Goal: Use online tool/utility: Use online tool/utility

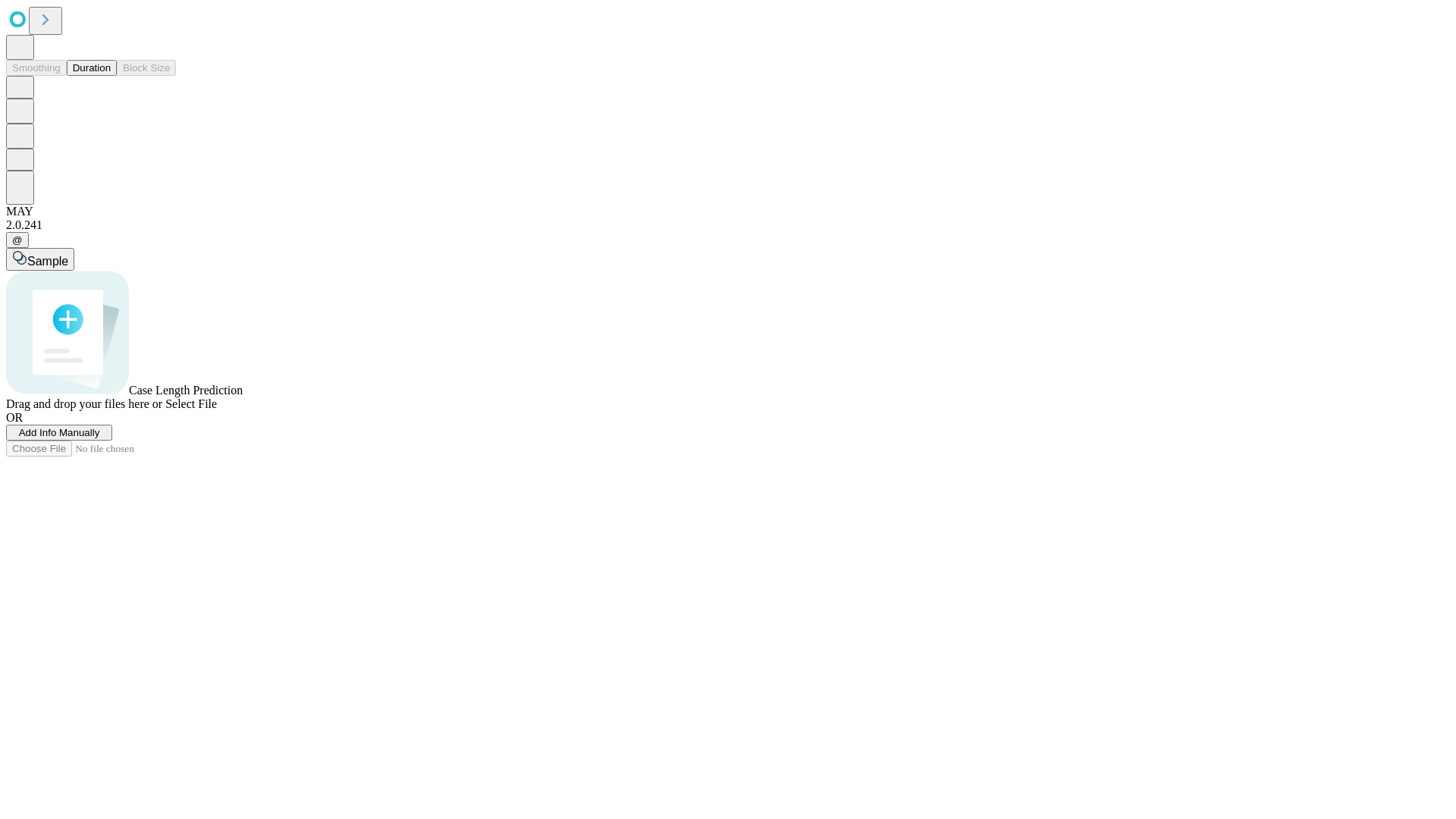
click at [111, 76] on button "Duration" at bounding box center [92, 67] width 50 height 16
click at [100, 439] on span "Add Info Manually" at bounding box center [60, 432] width 81 height 11
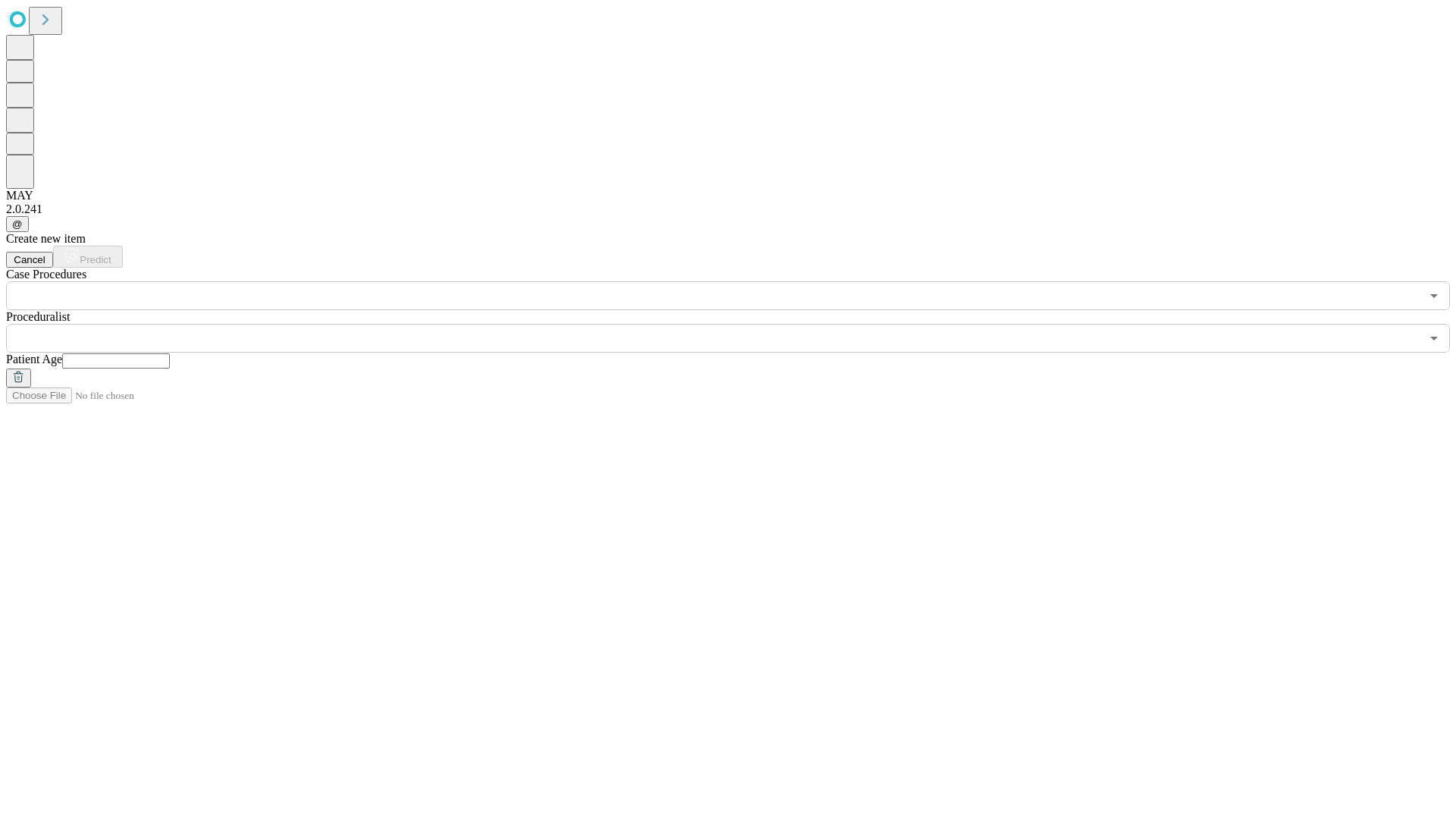
click at [169, 354] on input "text" at bounding box center [116, 361] width 108 height 16
type input "**"
click at [738, 324] on input "text" at bounding box center [713, 338] width 1414 height 28
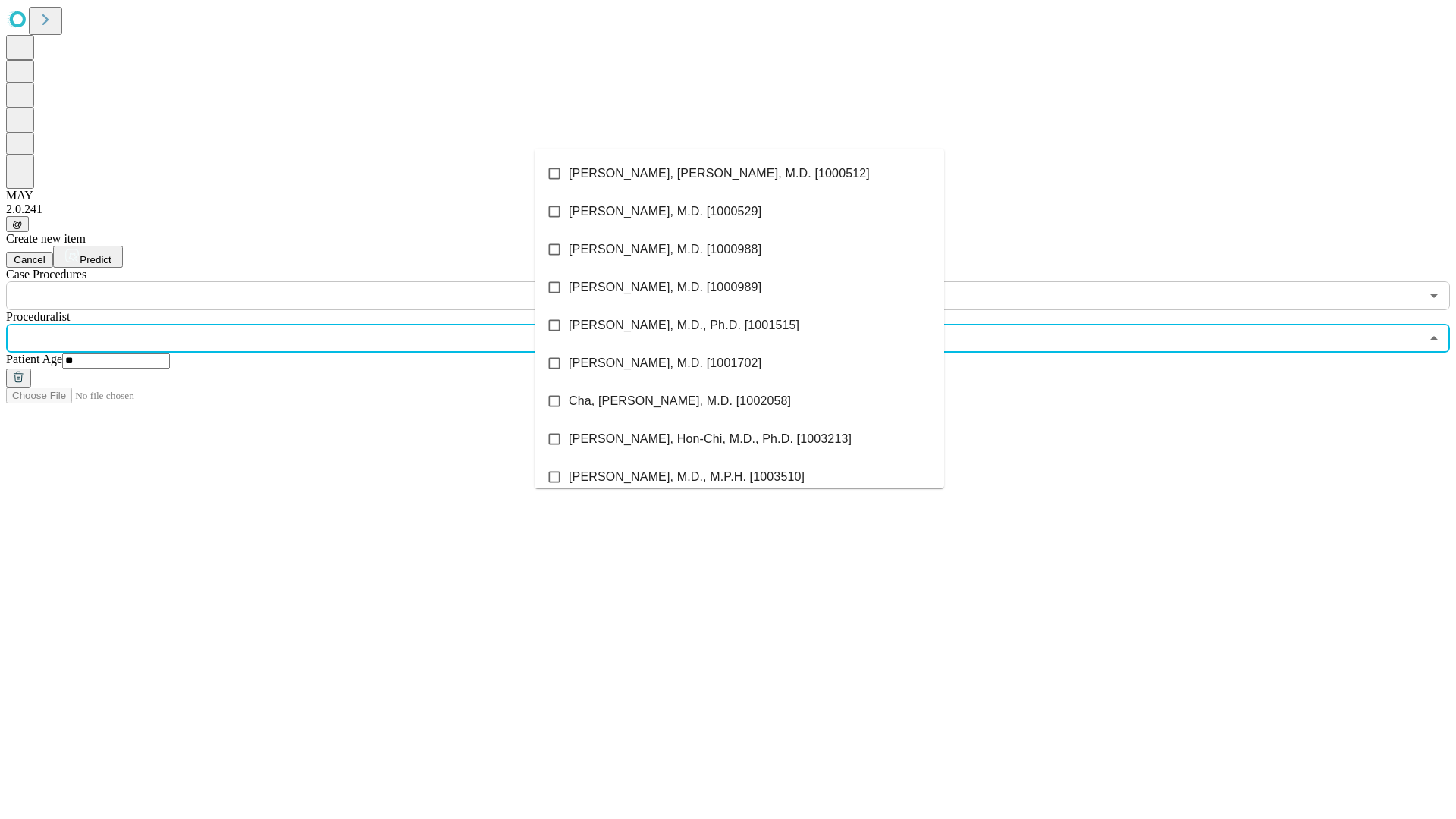
click at [739, 174] on li "[PERSON_NAME], [PERSON_NAME], M.D. [1000512]" at bounding box center [739, 173] width 409 height 38
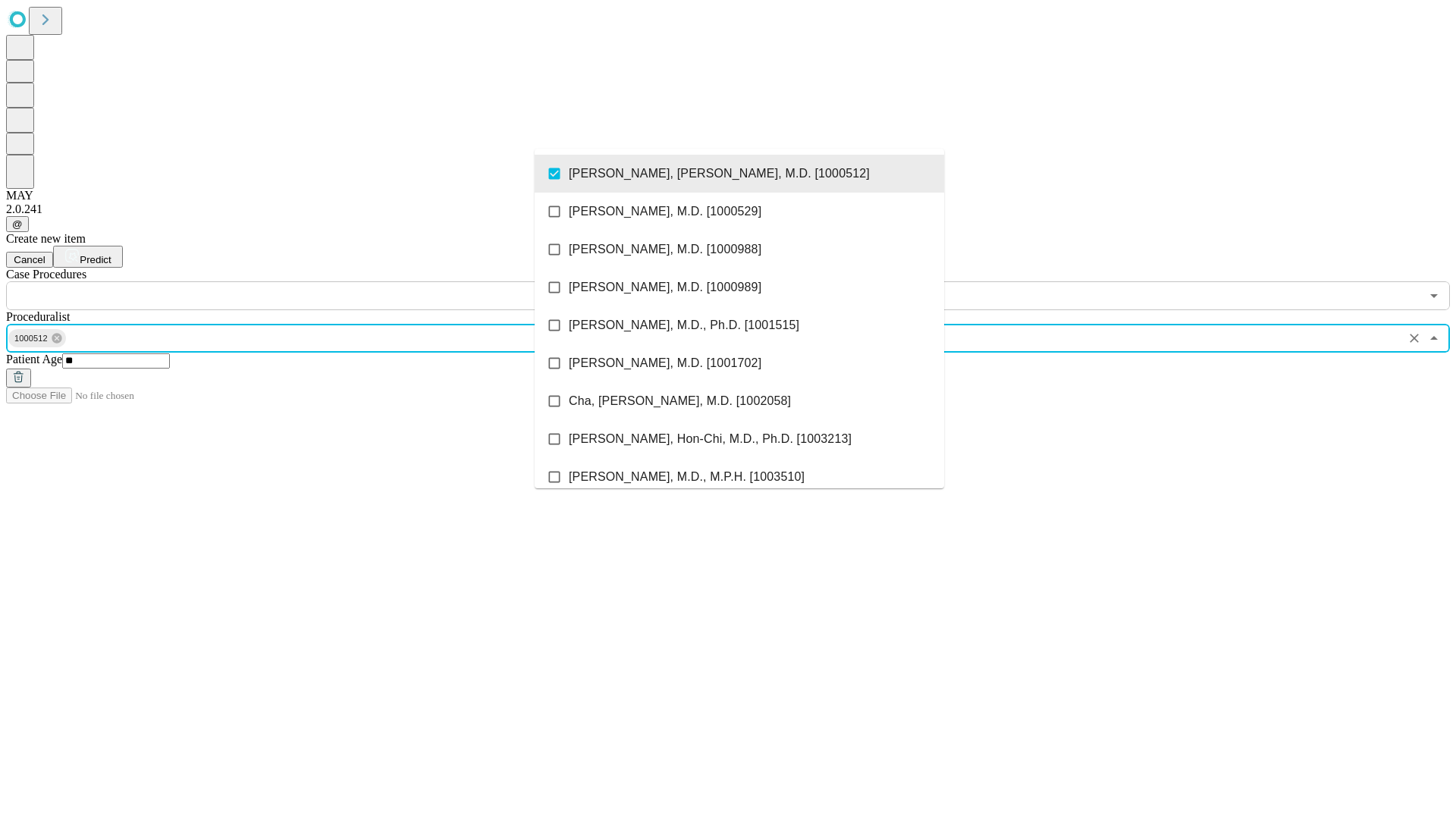
click at [319, 281] on input "text" at bounding box center [713, 295] width 1414 height 28
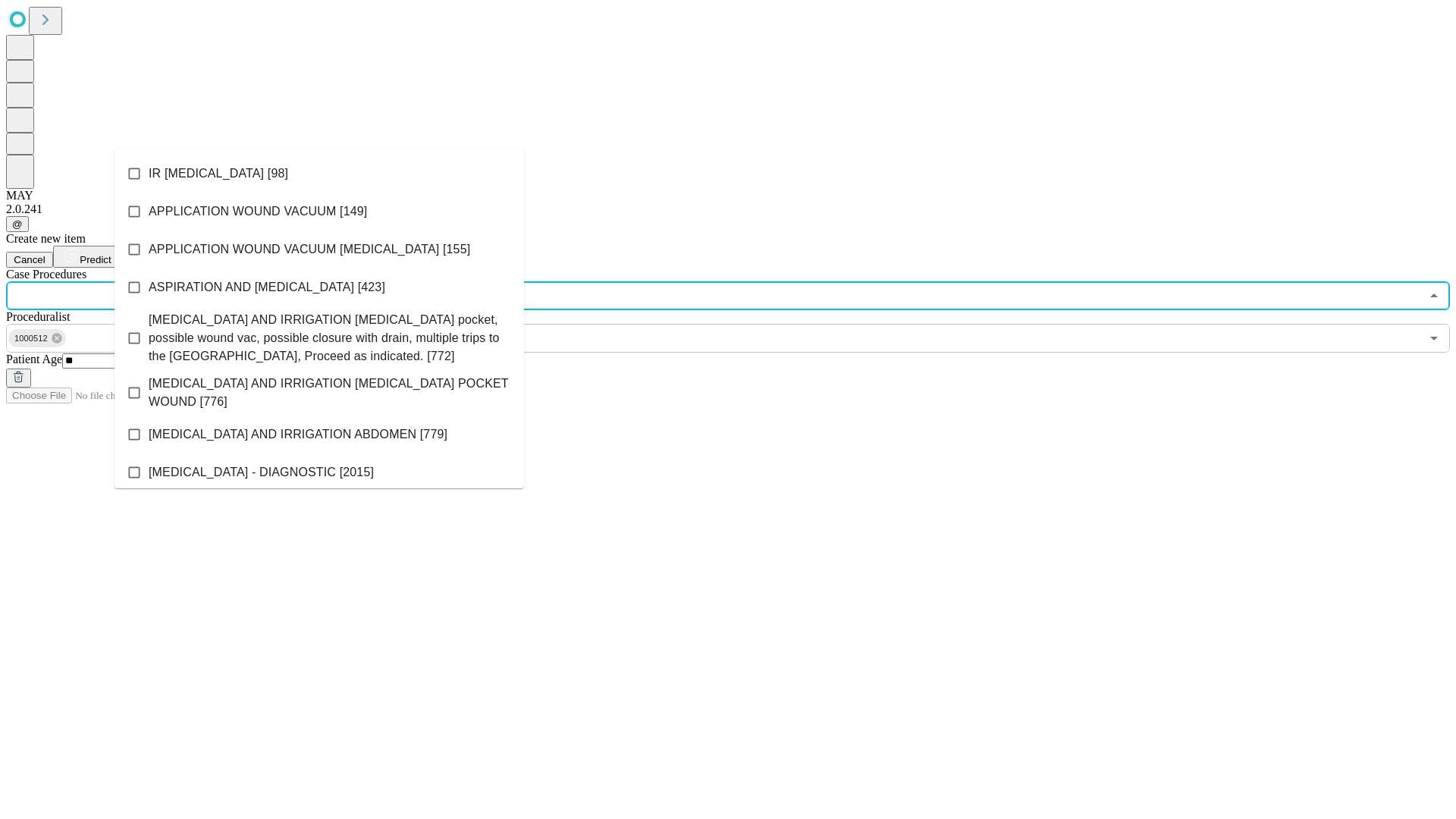
click at [320, 174] on li "IR [MEDICAL_DATA] [98]" at bounding box center [319, 173] width 409 height 38
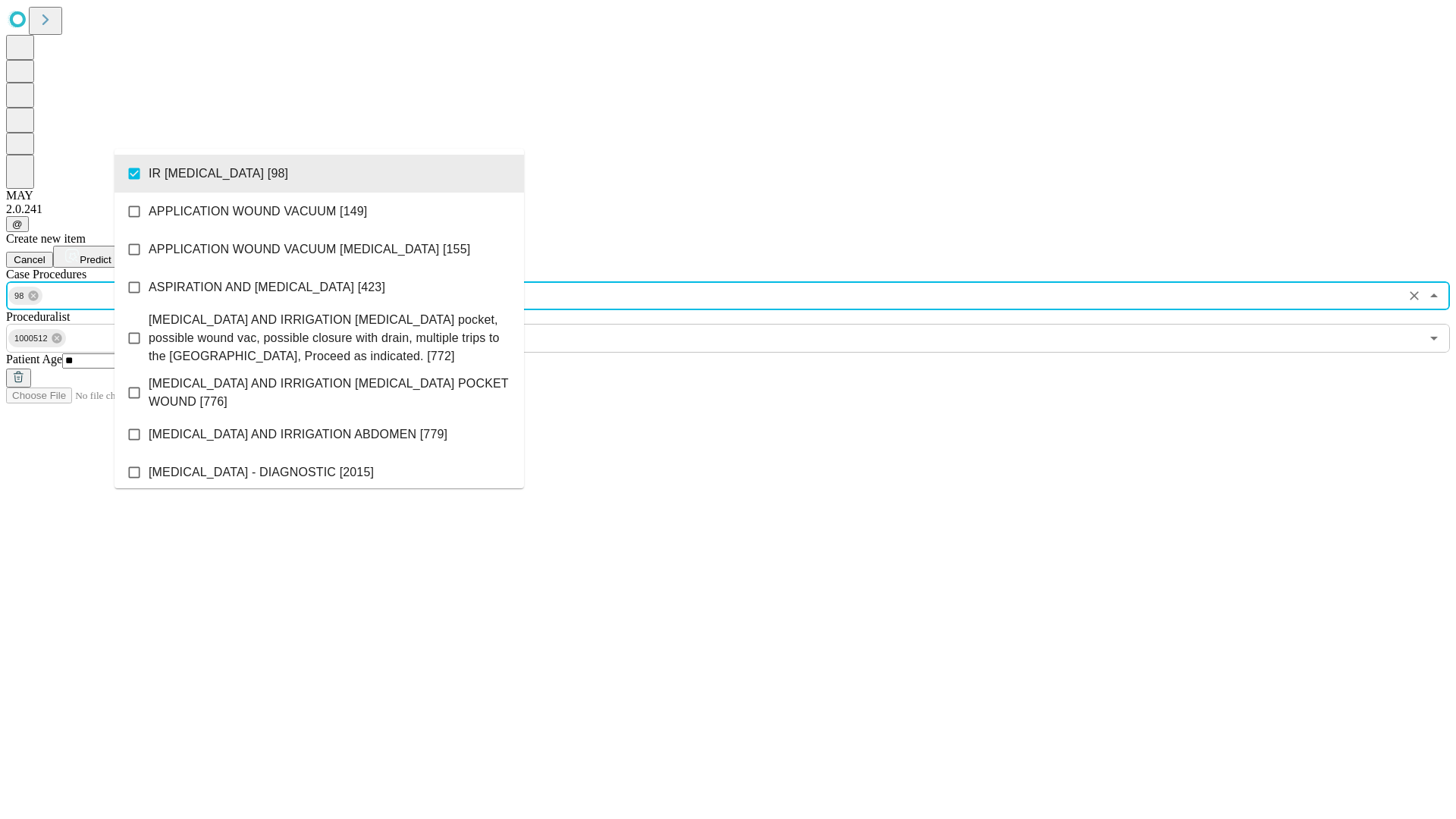
click at [111, 254] on span "Predict" at bounding box center [95, 259] width 31 height 11
